Goal: Information Seeking & Learning: Learn about a topic

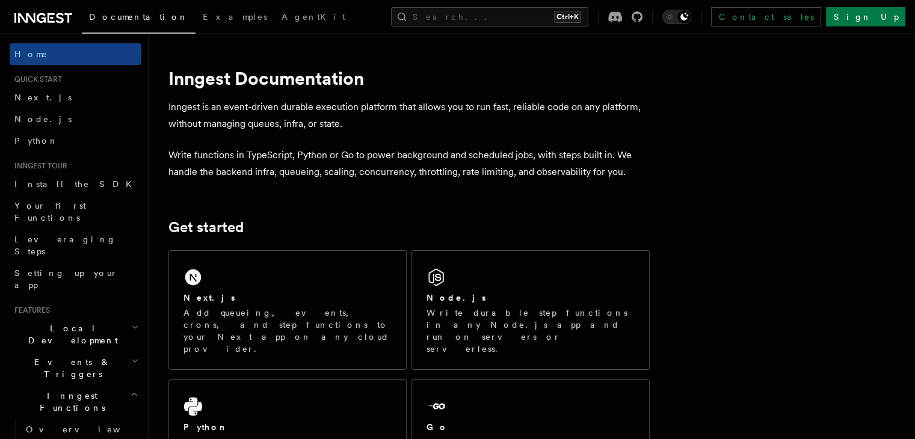
click at [61, 323] on span "Local Development" at bounding box center [71, 335] width 122 height 24
click at [48, 357] on span "Overview" at bounding box center [88, 362] width 124 height 10
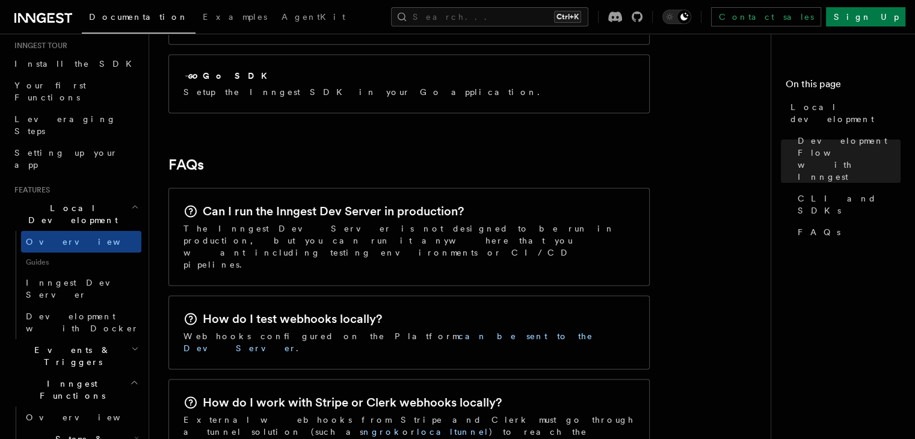
scroll to position [122, 0]
click at [67, 406] on link "Overview" at bounding box center [81, 417] width 120 height 22
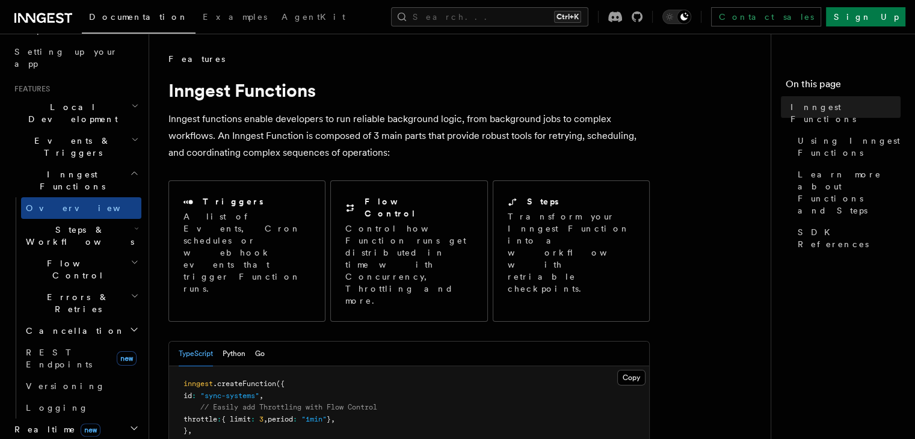
scroll to position [224, 0]
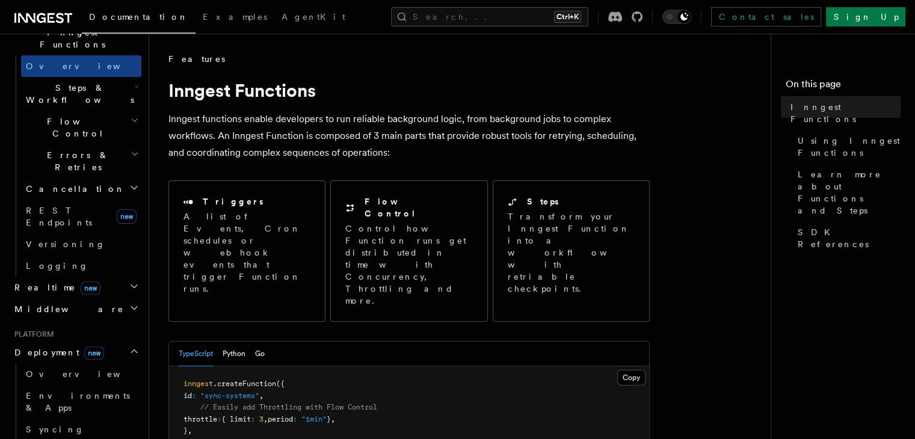
scroll to position [377, 0]
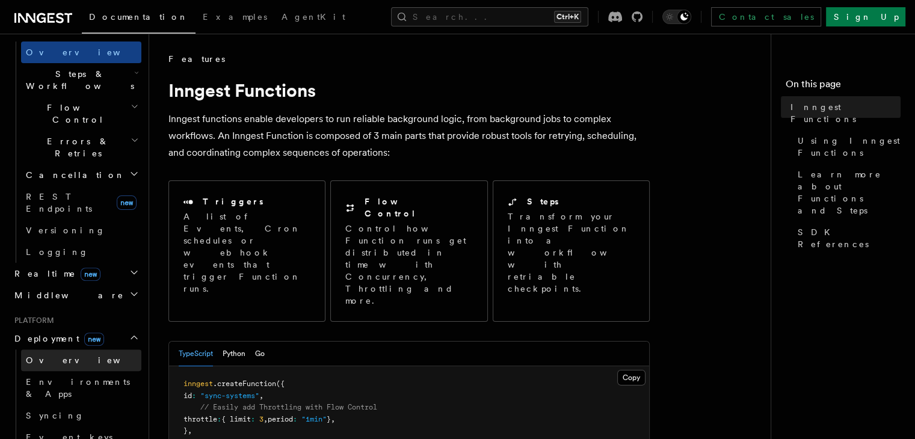
click at [47, 356] on span "Overview" at bounding box center [88, 361] width 124 height 10
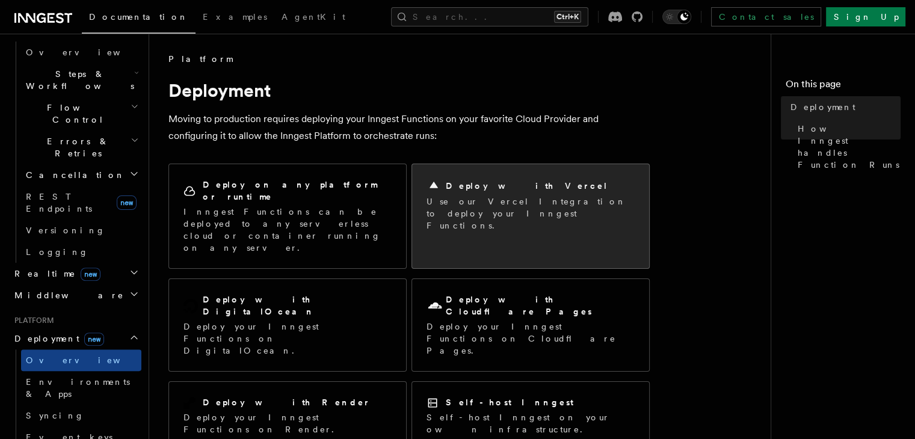
click at [462, 206] on p "Use our Vercel Integration to deploy your Inngest Functions." at bounding box center [531, 214] width 208 height 36
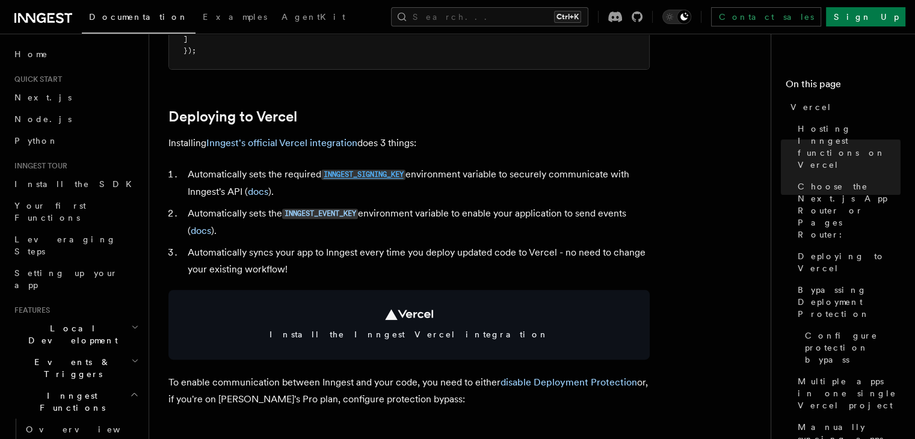
scroll to position [501, 0]
click at [304, 143] on link "Inngest's official Vercel integration" at bounding box center [281, 142] width 151 height 11
